Goal: Find specific page/section: Find specific page/section

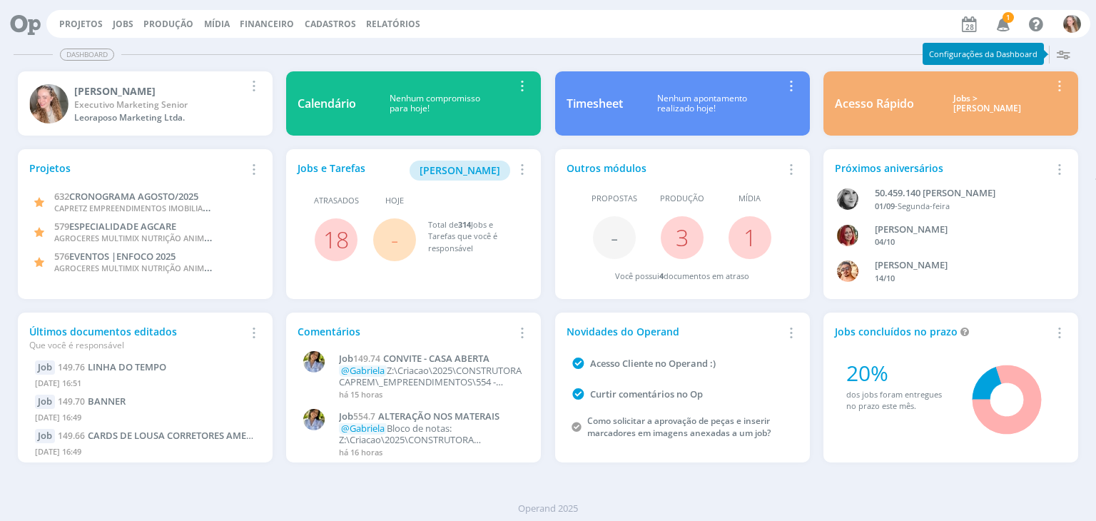
click at [997, 26] on icon "button" at bounding box center [1003, 23] width 25 height 24
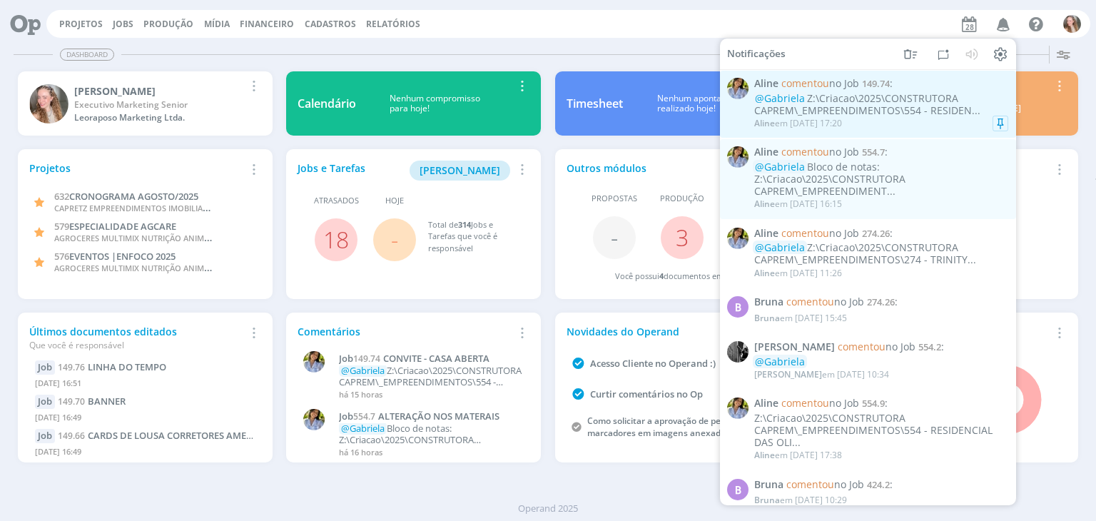
click at [912, 108] on div "@[PERSON_NAME]:\Criacao\2025\CONSTRUTORA CAPREM\_EMPREENDIMENTOS\554 - RESIDEN.…" at bounding box center [881, 105] width 254 height 24
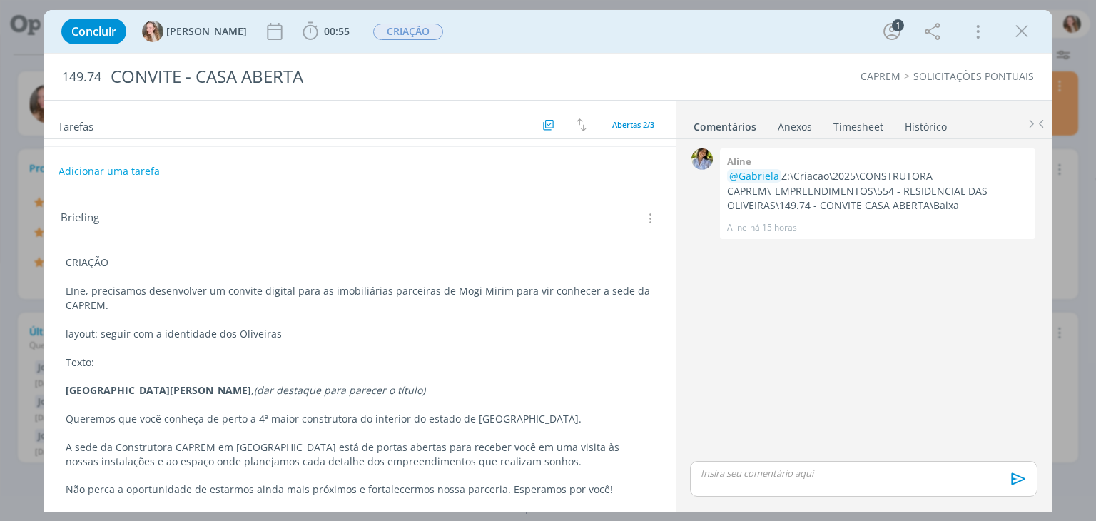
scroll to position [83, 0]
click at [185, 452] on p "A sede da Construtora CAPREM em [GEOGRAPHIC_DATA] está de portas abertas para r…" at bounding box center [359, 453] width 587 height 29
click at [1025, 34] on icon "dialog" at bounding box center [1021, 31] width 21 height 21
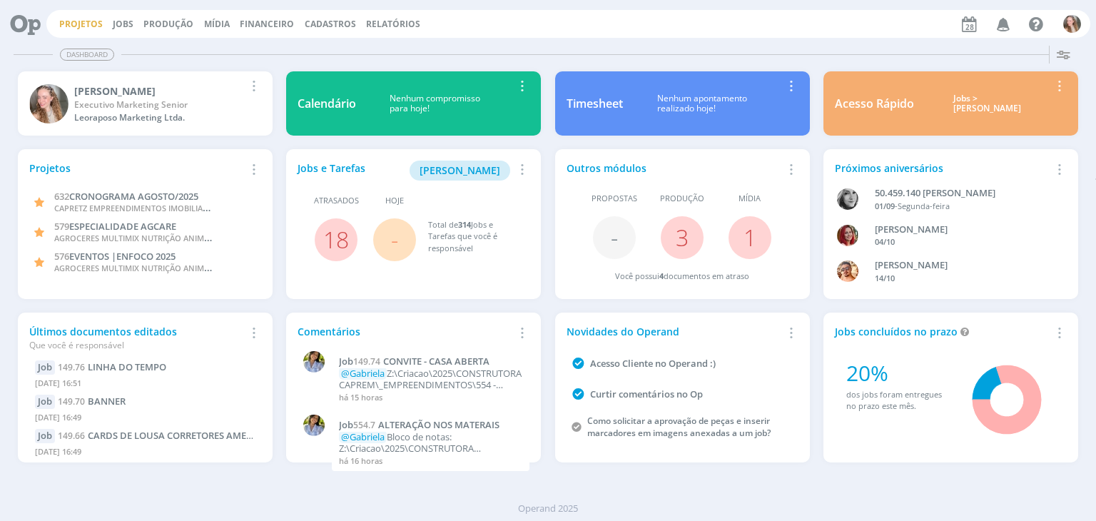
click at [81, 21] on link "Projetos" at bounding box center [81, 24] width 44 height 12
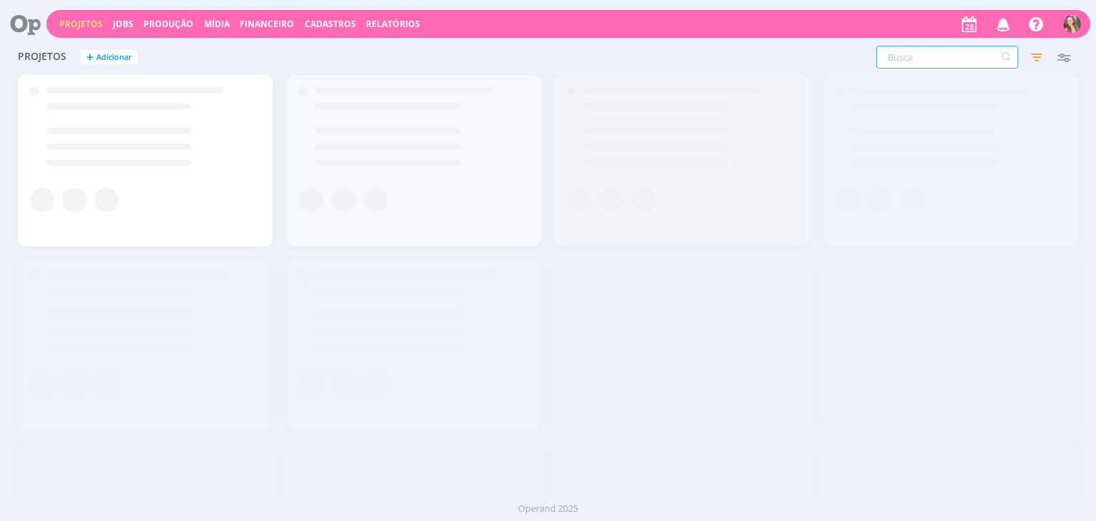
click at [915, 56] on input "text" at bounding box center [947, 57] width 142 height 23
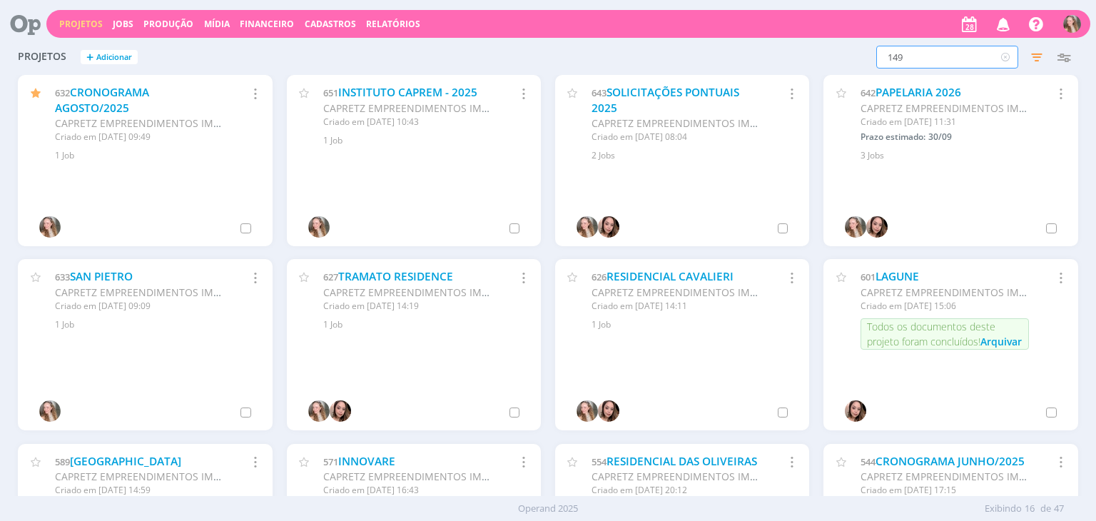
type input "149"
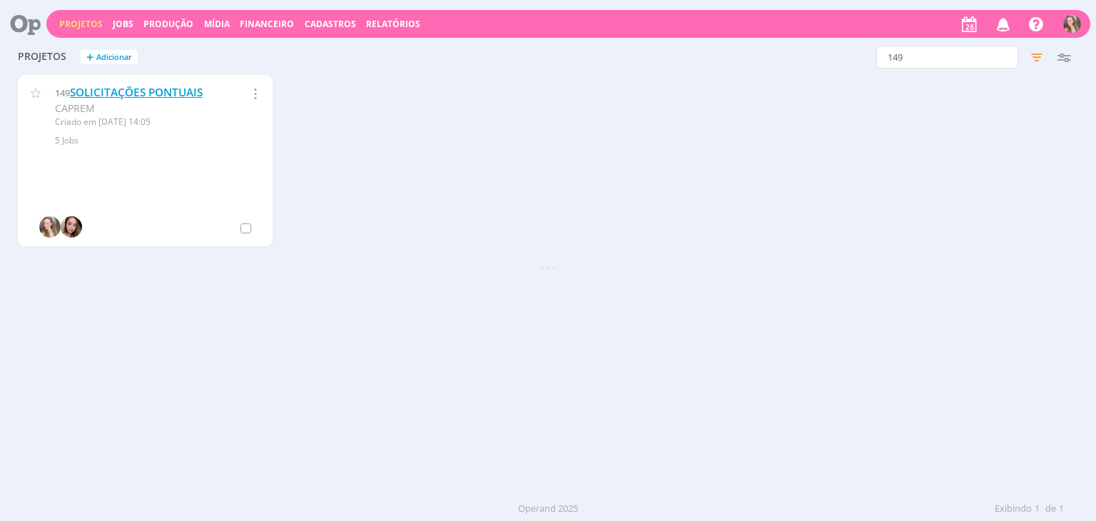
click at [136, 92] on link "SOLICITAÇÕES PONTUAIS" at bounding box center [136, 92] width 133 height 15
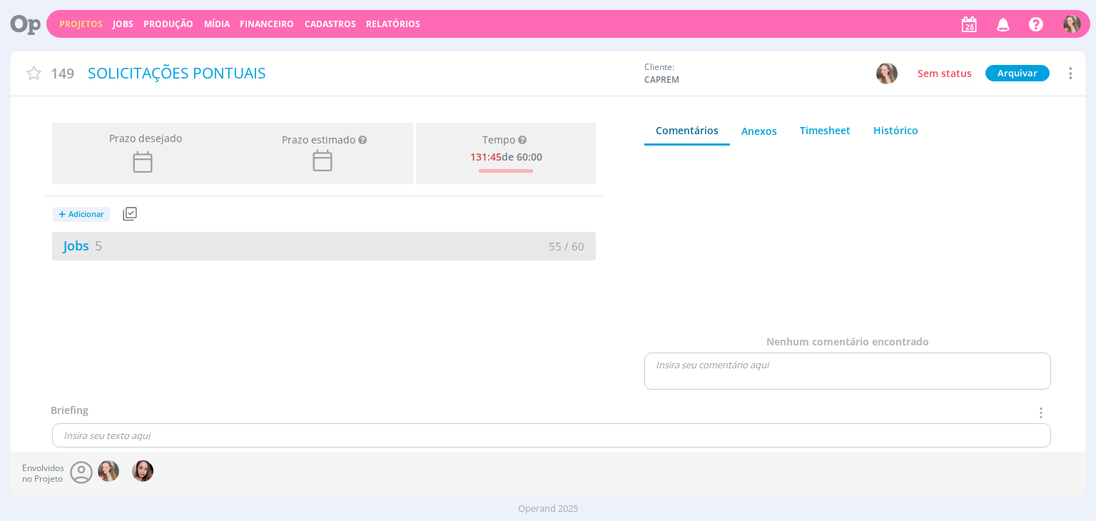
click at [191, 257] on div "Jobs 5 55 / 60" at bounding box center [324, 246] width 544 height 29
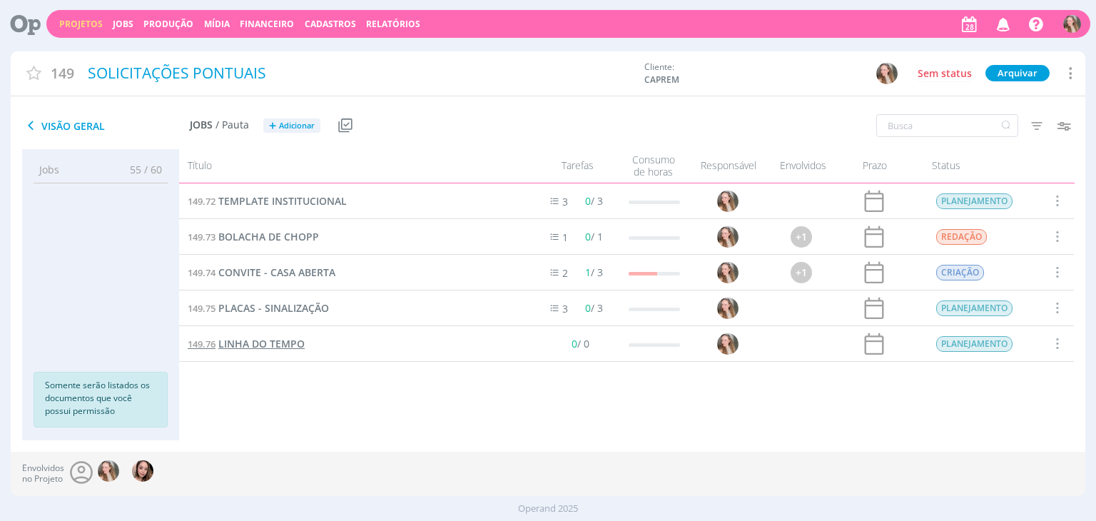
click at [280, 343] on span "LINHA DO TEMPO" at bounding box center [261, 344] width 86 height 14
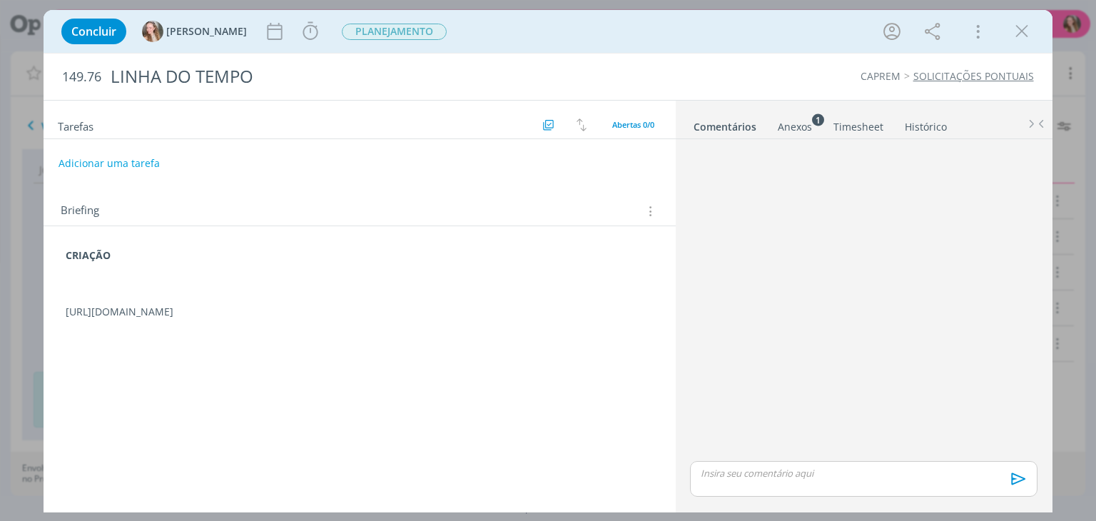
click at [116, 296] on p "dialog" at bounding box center [359, 297] width 587 height 14
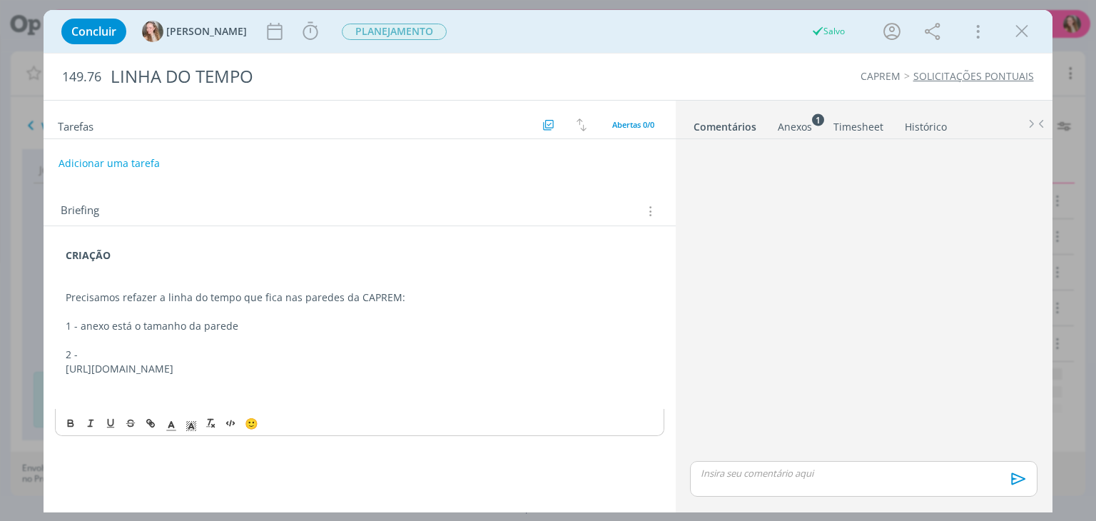
click at [118, 362] on p "[URL][DOMAIN_NAME]" at bounding box center [359, 369] width 587 height 14
click at [113, 352] on p "2 -" at bounding box center [359, 354] width 587 height 14
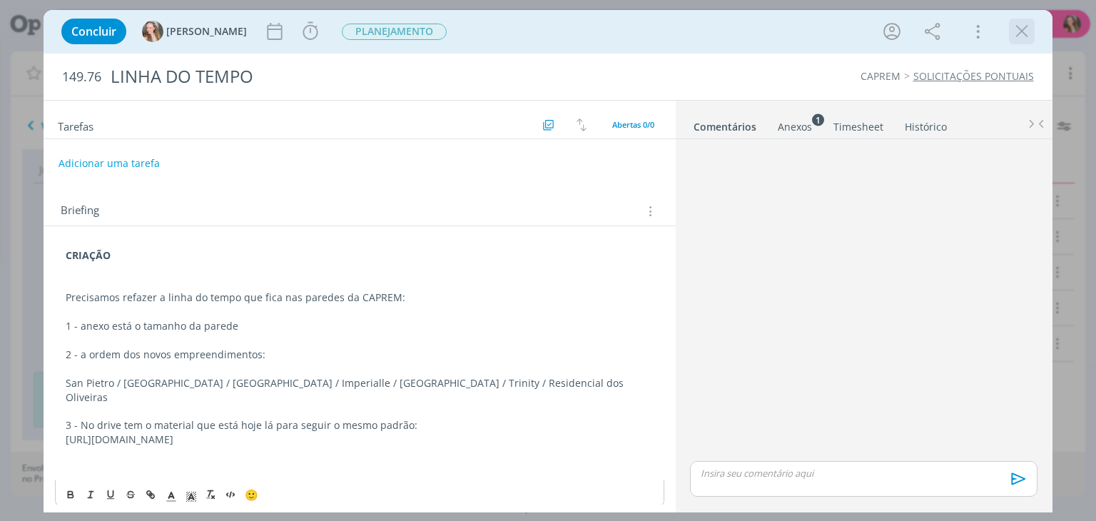
click at [1030, 36] on icon "dialog" at bounding box center [1021, 31] width 21 height 21
